Goal: Task Accomplishment & Management: Complete application form

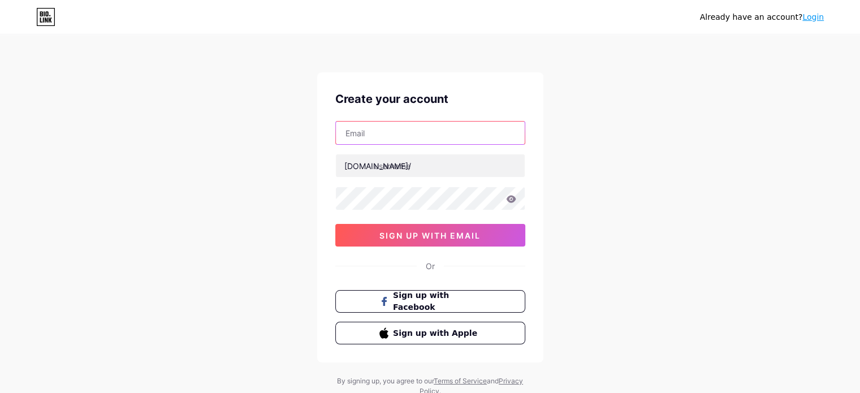
click at [414, 133] on input "text" at bounding box center [430, 133] width 189 height 23
type input "[EMAIL_ADDRESS][DOMAIN_NAME]"
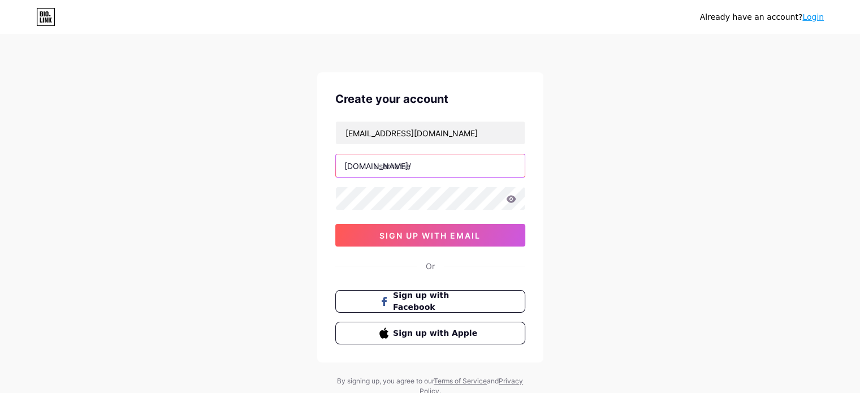
click at [415, 169] on input "text" at bounding box center [430, 165] width 189 height 23
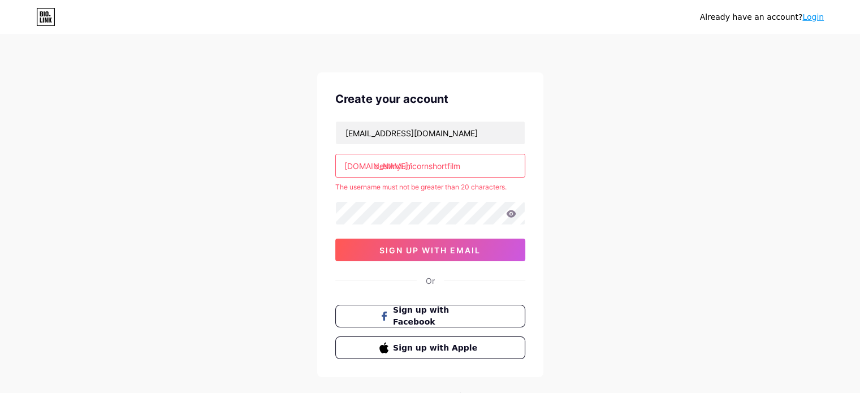
click at [475, 163] on input "destinyunicornshortfilm" at bounding box center [430, 165] width 189 height 23
type input "destinyunicorn"
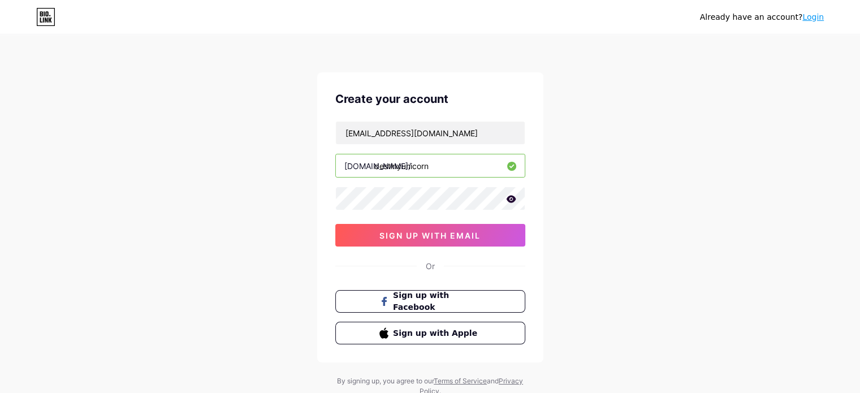
click at [509, 201] on icon at bounding box center [511, 198] width 10 height 7
click at [447, 236] on span "sign up with email" at bounding box center [429, 236] width 101 height 10
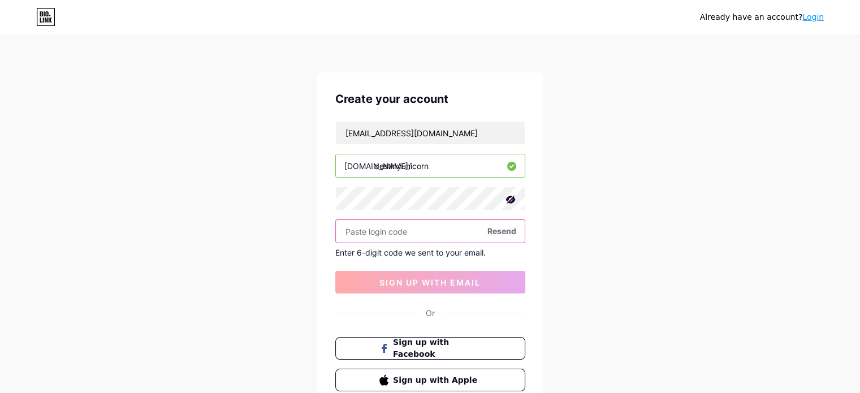
paste input "774459"
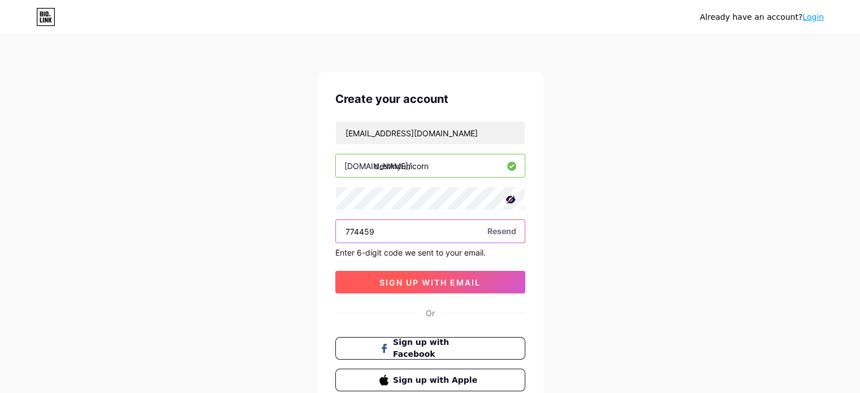
type input "774459"
click at [425, 281] on span "sign up with email" at bounding box center [429, 283] width 101 height 10
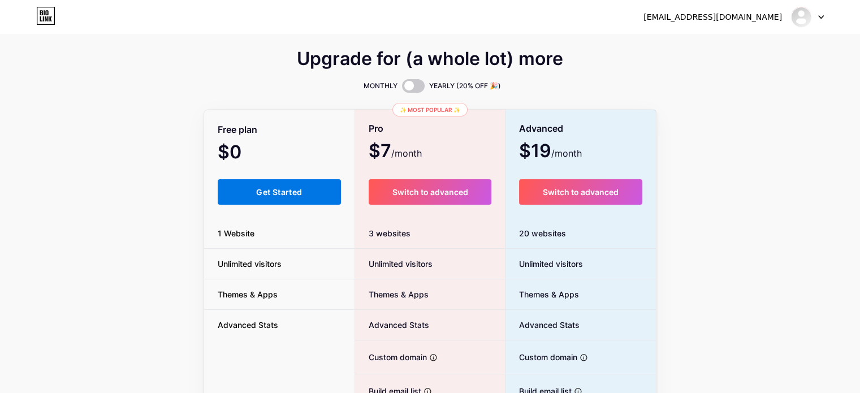
click at [265, 192] on span "Get Started" at bounding box center [279, 192] width 46 height 10
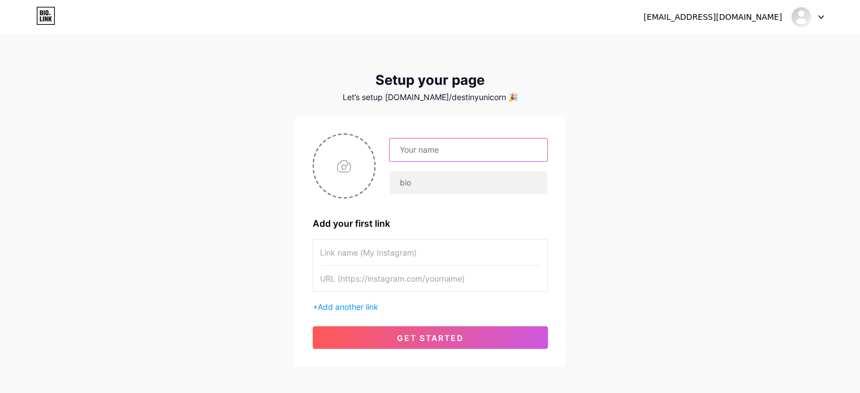
click at [438, 158] on input "text" at bounding box center [468, 150] width 157 height 23
click at [444, 152] on input "text" at bounding box center [468, 150] width 157 height 23
type input "Destiny Unicorn"
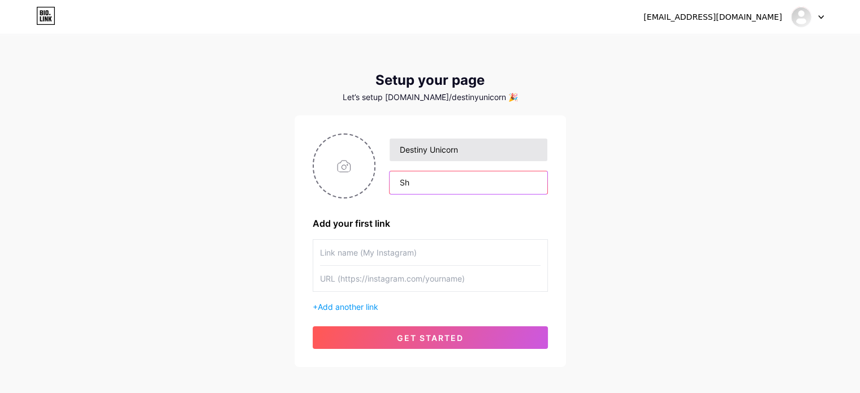
type input "S"
click at [412, 178] on input "text" at bounding box center [468, 182] width 157 height 23
paste input "When [DEMOGRAPHIC_DATA] mischief-makers [PERSON_NAME] and self-proclaimed “dark…"
type input "When [DEMOGRAPHIC_DATA] mischief-makers [PERSON_NAME] and self-proclaimed “dark…"
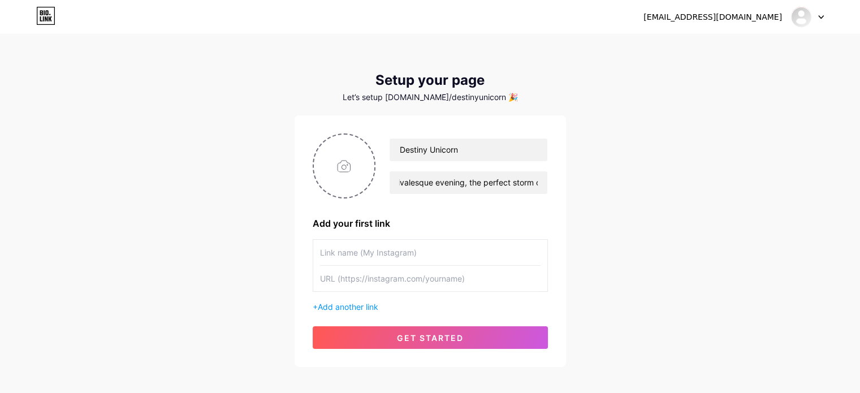
click at [353, 258] on input "text" at bounding box center [430, 252] width 221 height 25
paste input "[URL][DOMAIN_NAME]"
click at [391, 274] on input "text" at bounding box center [430, 278] width 221 height 25
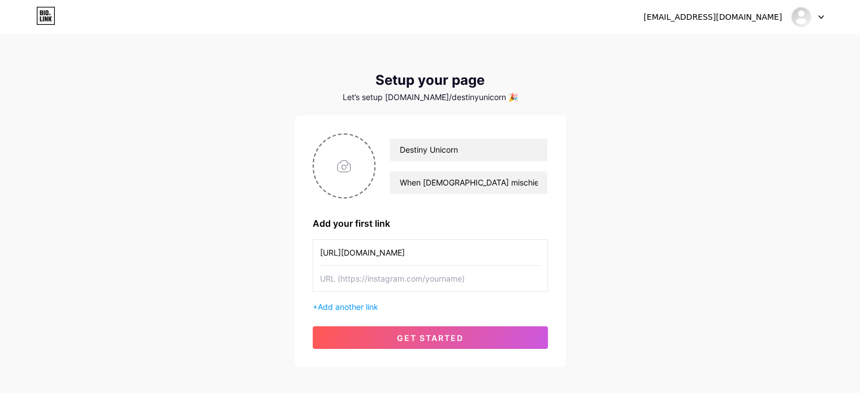
scroll to position [0, 0]
click at [347, 253] on input "[URL][DOMAIN_NAME]" at bounding box center [430, 252] width 221 height 25
type input "IG"
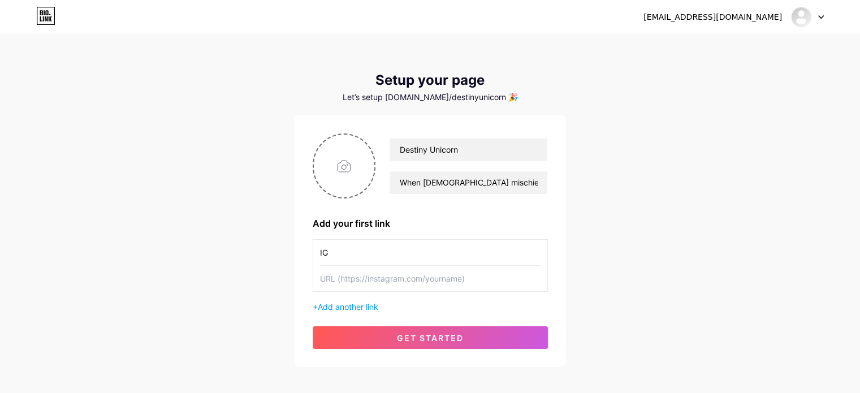
paste input "[URL][DOMAIN_NAME]"
type input "[URL][DOMAIN_NAME]"
click at [368, 309] on span "Add another link" at bounding box center [348, 307] width 61 height 10
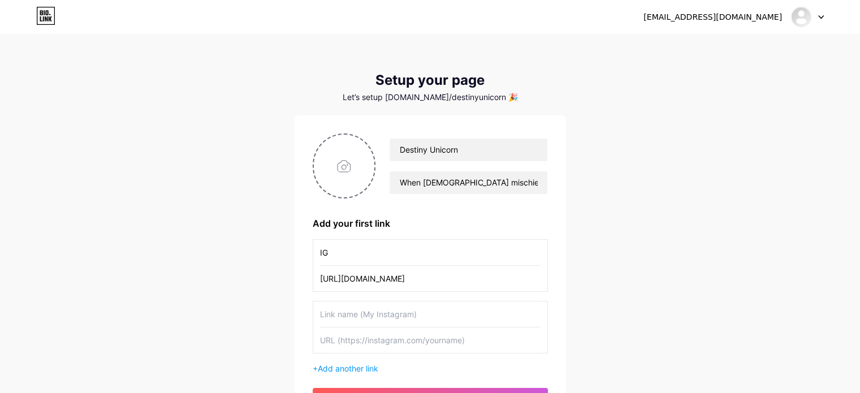
click at [376, 310] on input "text" at bounding box center [430, 313] width 221 height 25
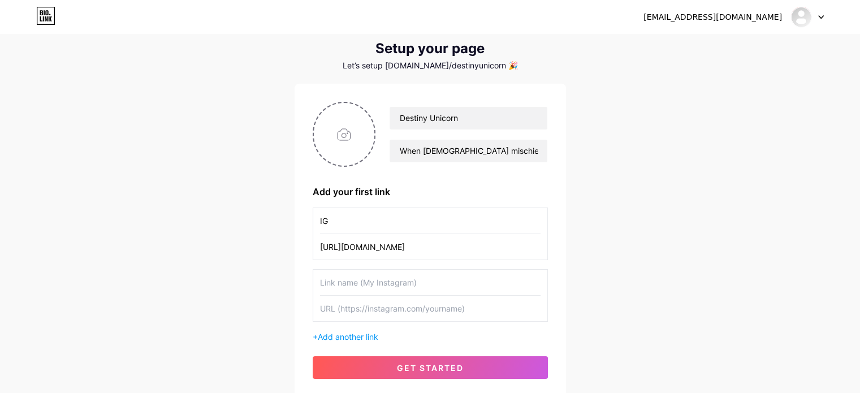
scroll to position [34, 0]
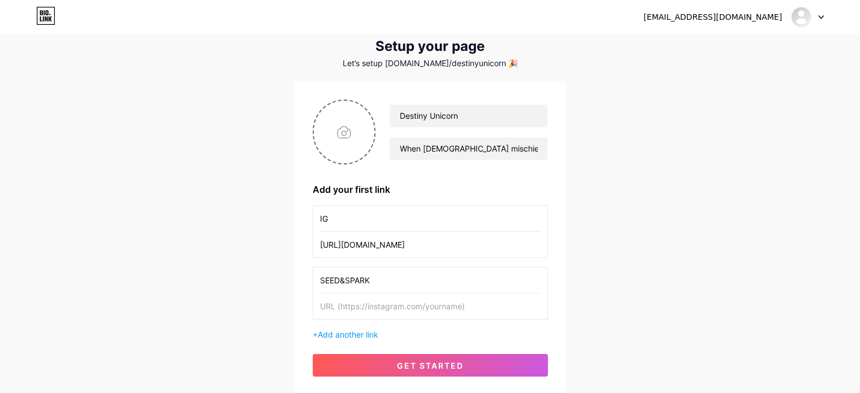
type input "SEED&SPARK"
paste input "[URL][DOMAIN_NAME]"
type input "[URL][DOMAIN_NAME]"
click at [366, 334] on span "Add another link" at bounding box center [348, 335] width 61 height 10
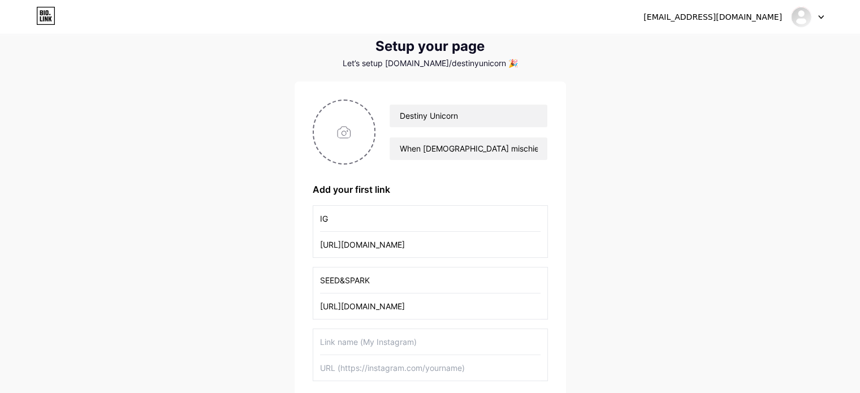
click at [379, 340] on input "text" at bounding box center [430, 341] width 221 height 25
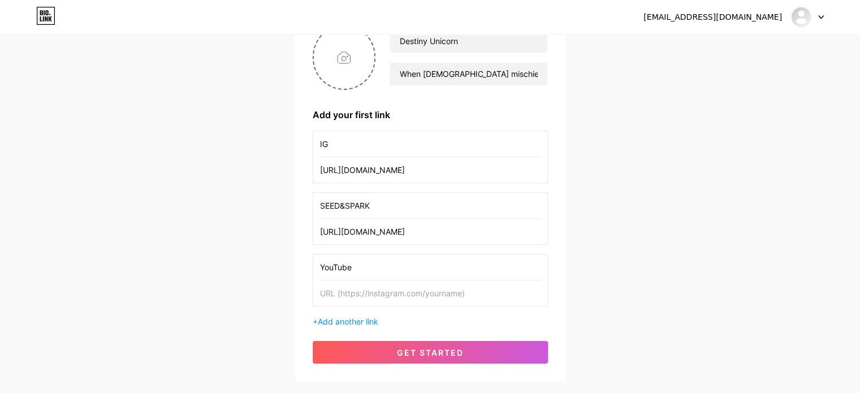
scroll to position [111, 0]
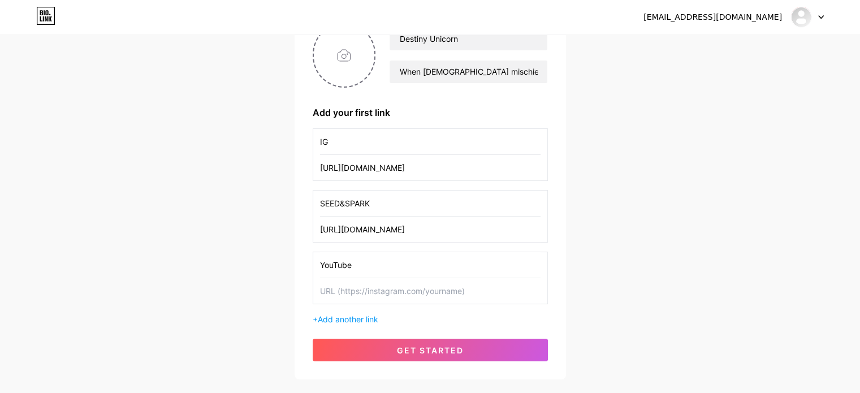
click at [373, 269] on input "YouTube" at bounding box center [430, 264] width 221 height 25
type input "D"
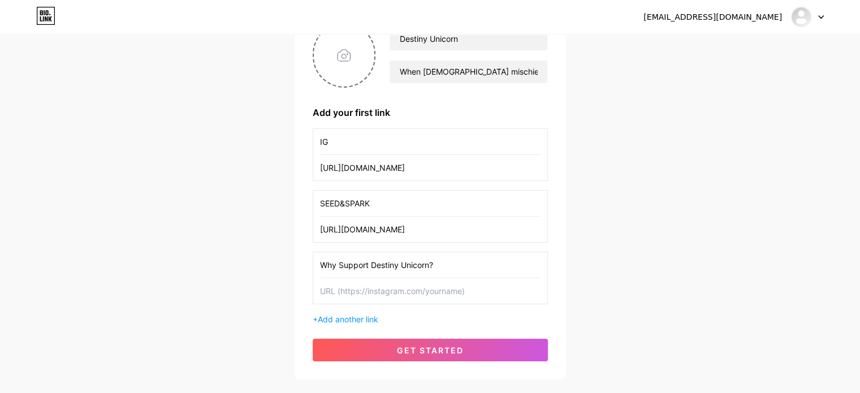
type input "Why Support Destiny Unicorn?"
click at [375, 293] on input "text" at bounding box center [430, 290] width 221 height 25
paste input "[URL][DOMAIN_NAME]"
type input "[URL][DOMAIN_NAME]"
click at [364, 316] on span "Add another link" at bounding box center [348, 319] width 61 height 10
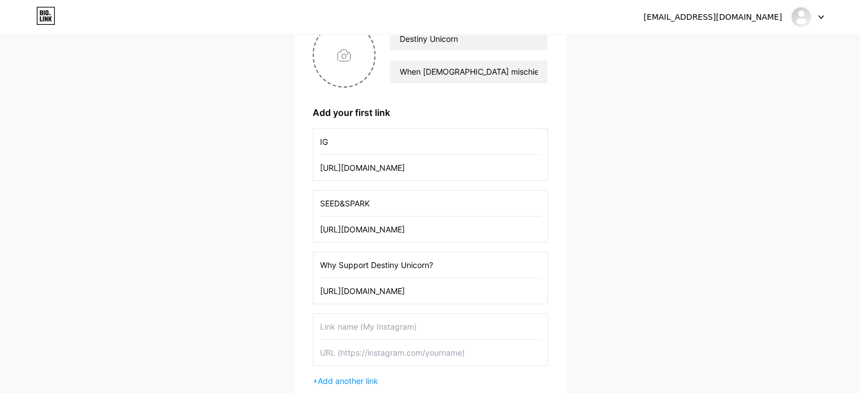
scroll to position [122, 0]
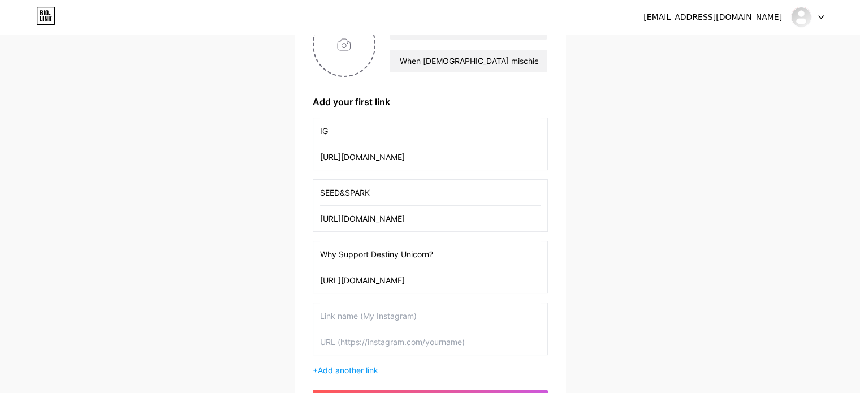
click at [343, 316] on input "text" at bounding box center [430, 315] width 221 height 25
type input "Tik Tok"
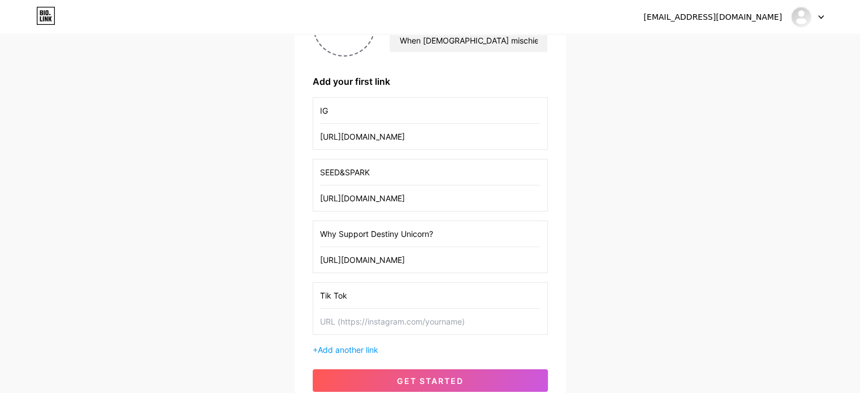
scroll to position [159, 0]
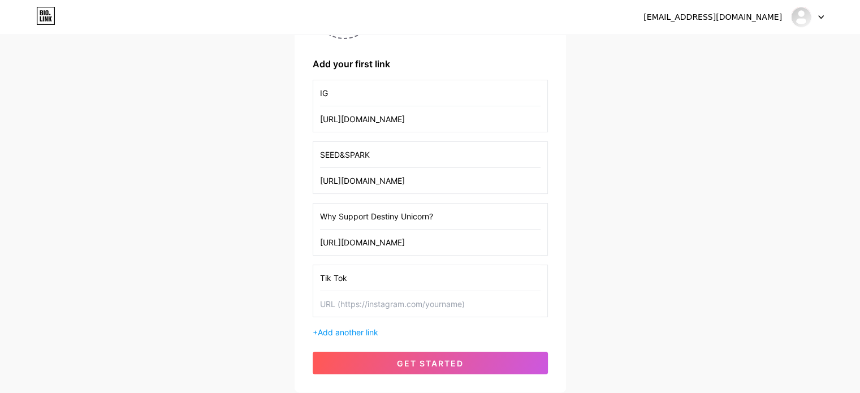
click at [377, 152] on input "SEED&SPARK" at bounding box center [430, 154] width 221 height 25
click at [376, 153] on input "SEED&SPARK" at bounding box center [430, 154] width 221 height 25
type input "D"
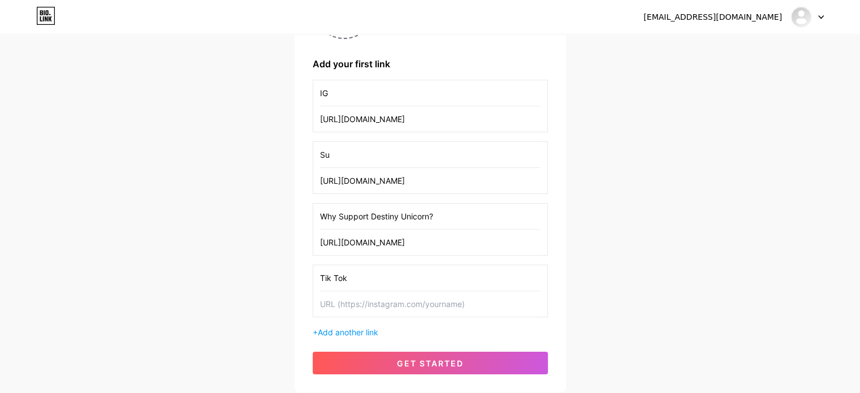
type input "S"
type input "SUPPORT THE FILM!!"
click at [381, 303] on input "text" at bounding box center [430, 303] width 221 height 25
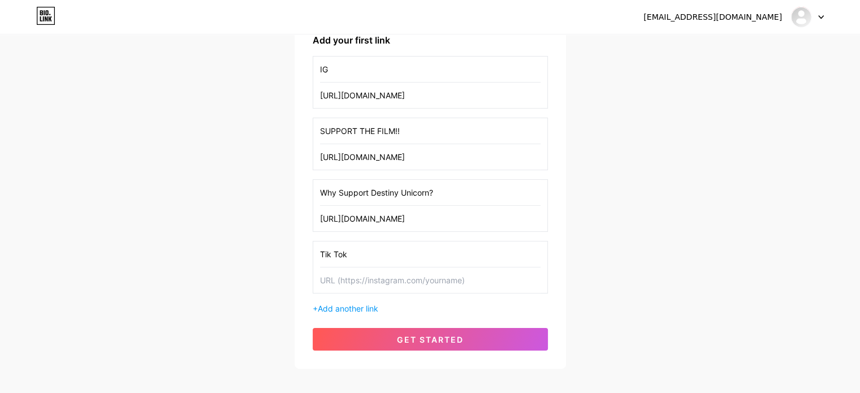
click at [771, 210] on div "[EMAIL_ADDRESS][DOMAIN_NAME] Dashboard Logout Setup your page Let’s setup [DOMA…" at bounding box center [430, 111] width 860 height 588
click at [394, 251] on input "Tik Tok" at bounding box center [430, 253] width 221 height 25
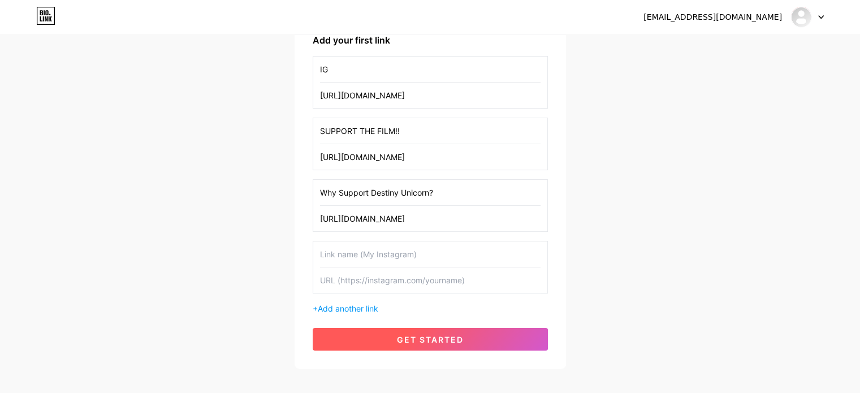
click at [472, 336] on button "get started" at bounding box center [430, 339] width 235 height 23
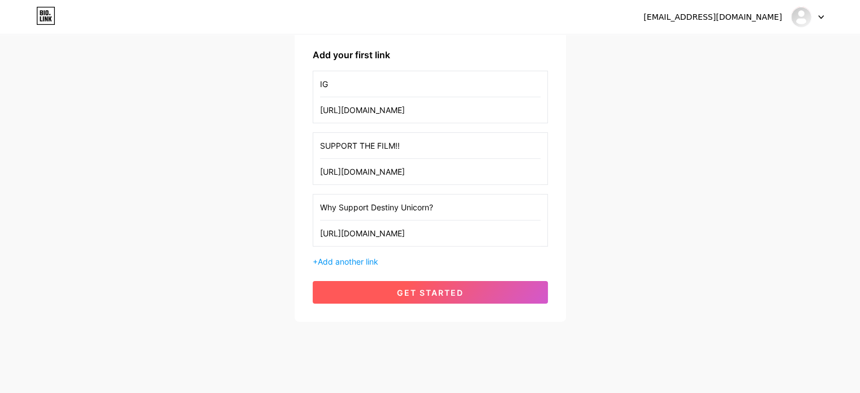
click at [442, 291] on span "get started" at bounding box center [430, 293] width 67 height 10
click at [398, 296] on button "get started" at bounding box center [430, 292] width 235 height 23
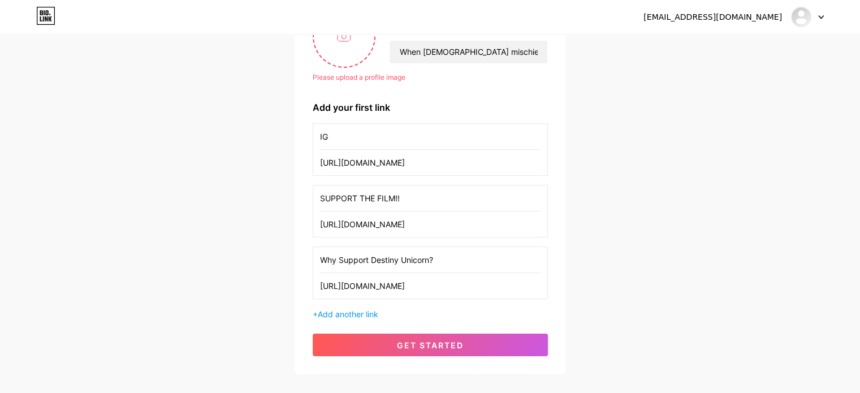
scroll to position [24, 0]
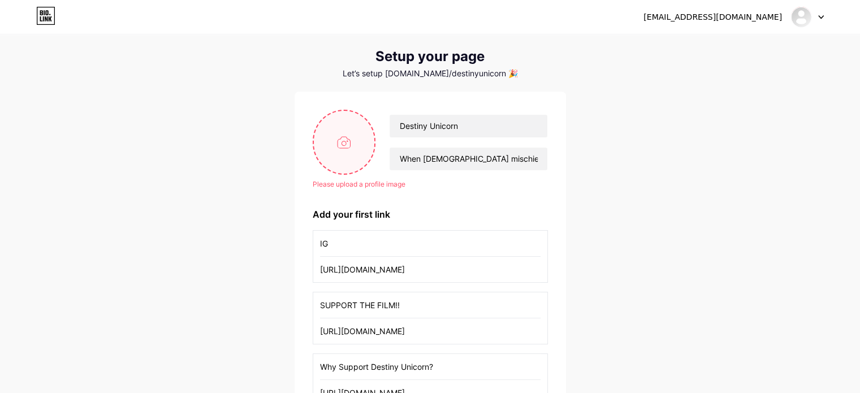
click at [347, 147] on input "file" at bounding box center [344, 142] width 61 height 63
type input "C:\fakepath\profile pic.jpg"
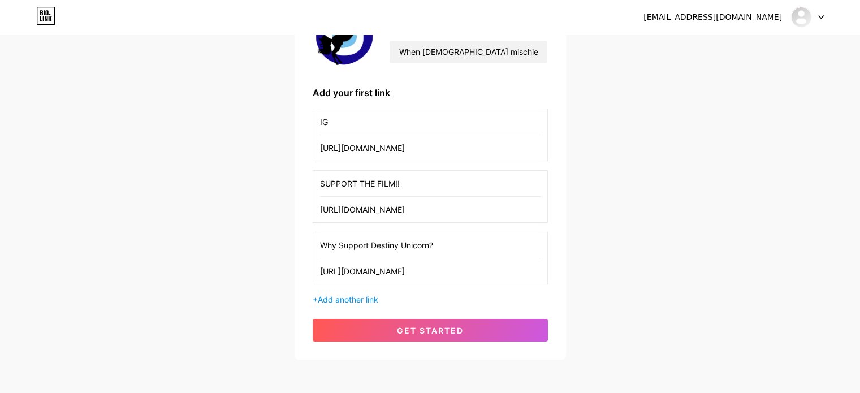
scroll to position [178, 0]
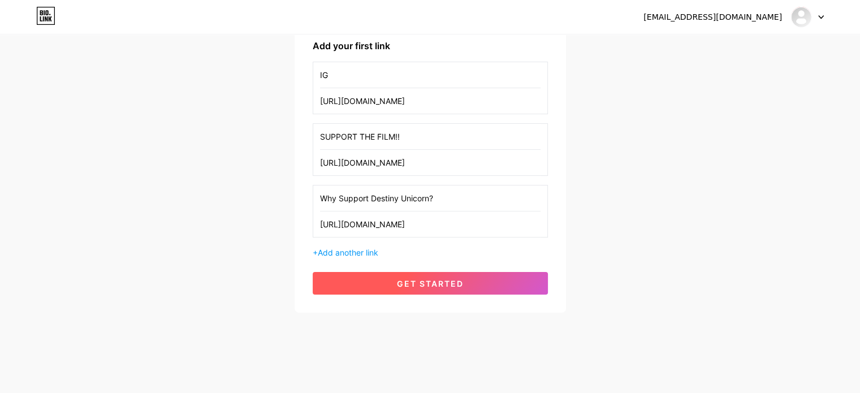
click at [444, 280] on span "get started" at bounding box center [430, 284] width 67 height 10
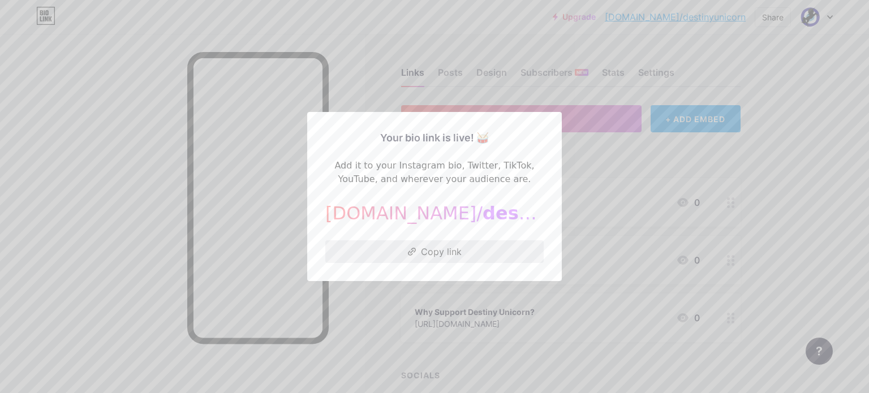
click at [447, 256] on button "Copy link" at bounding box center [434, 251] width 218 height 23
click at [679, 156] on div at bounding box center [434, 196] width 869 height 393
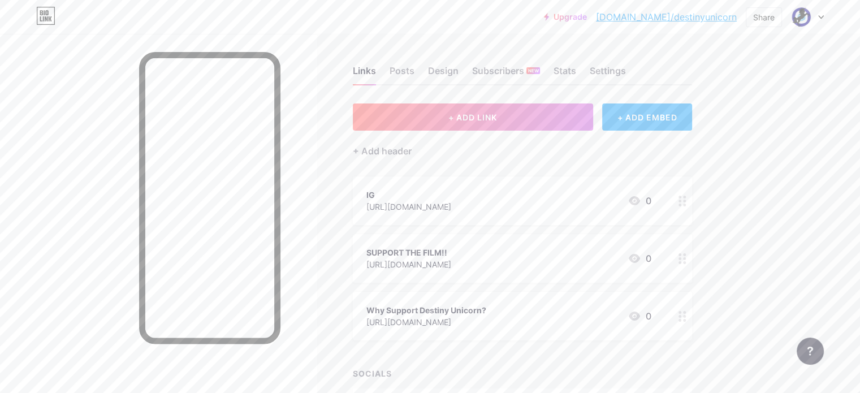
scroll to position [80, 0]
